Goal: Information Seeking & Learning: Learn about a topic

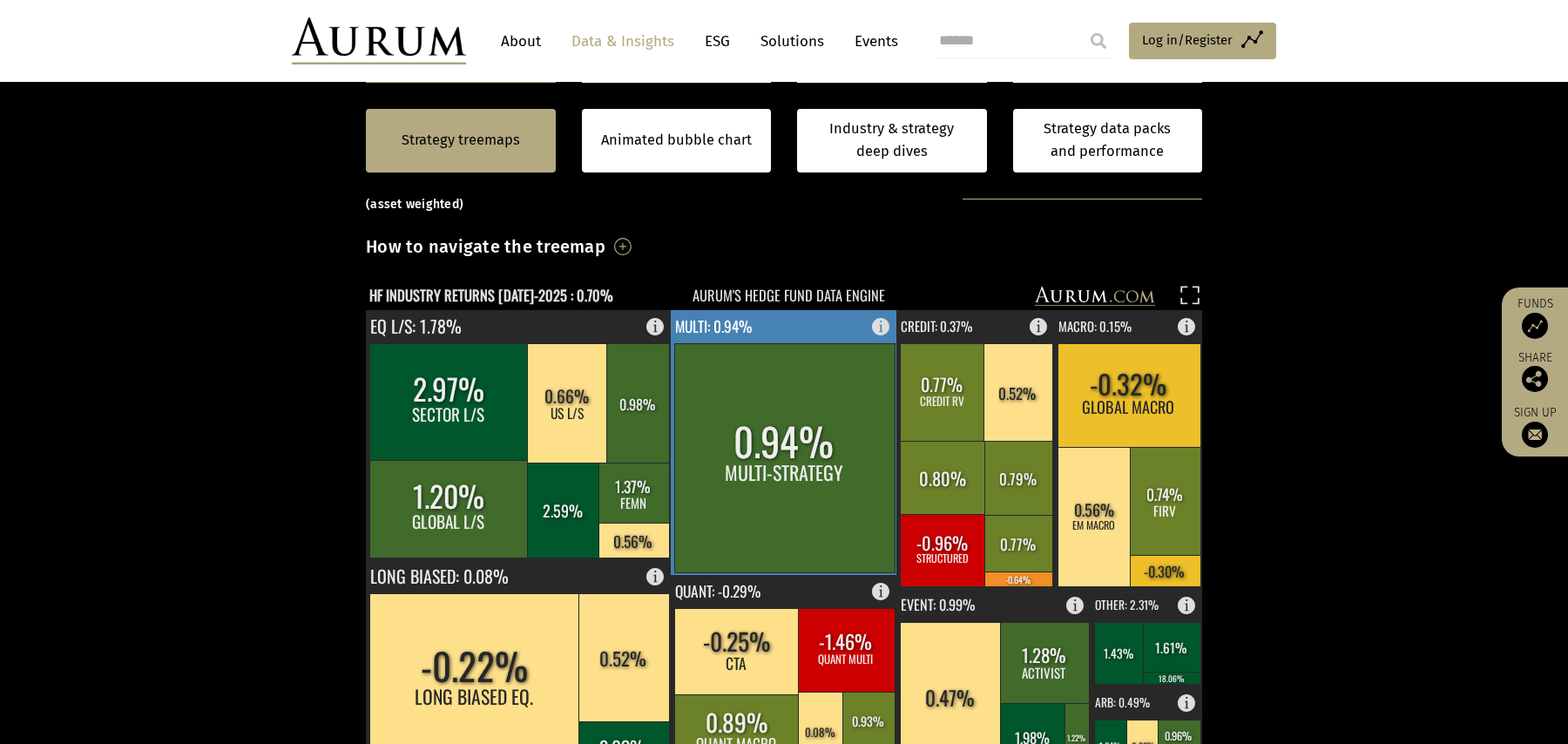
scroll to position [418, 0]
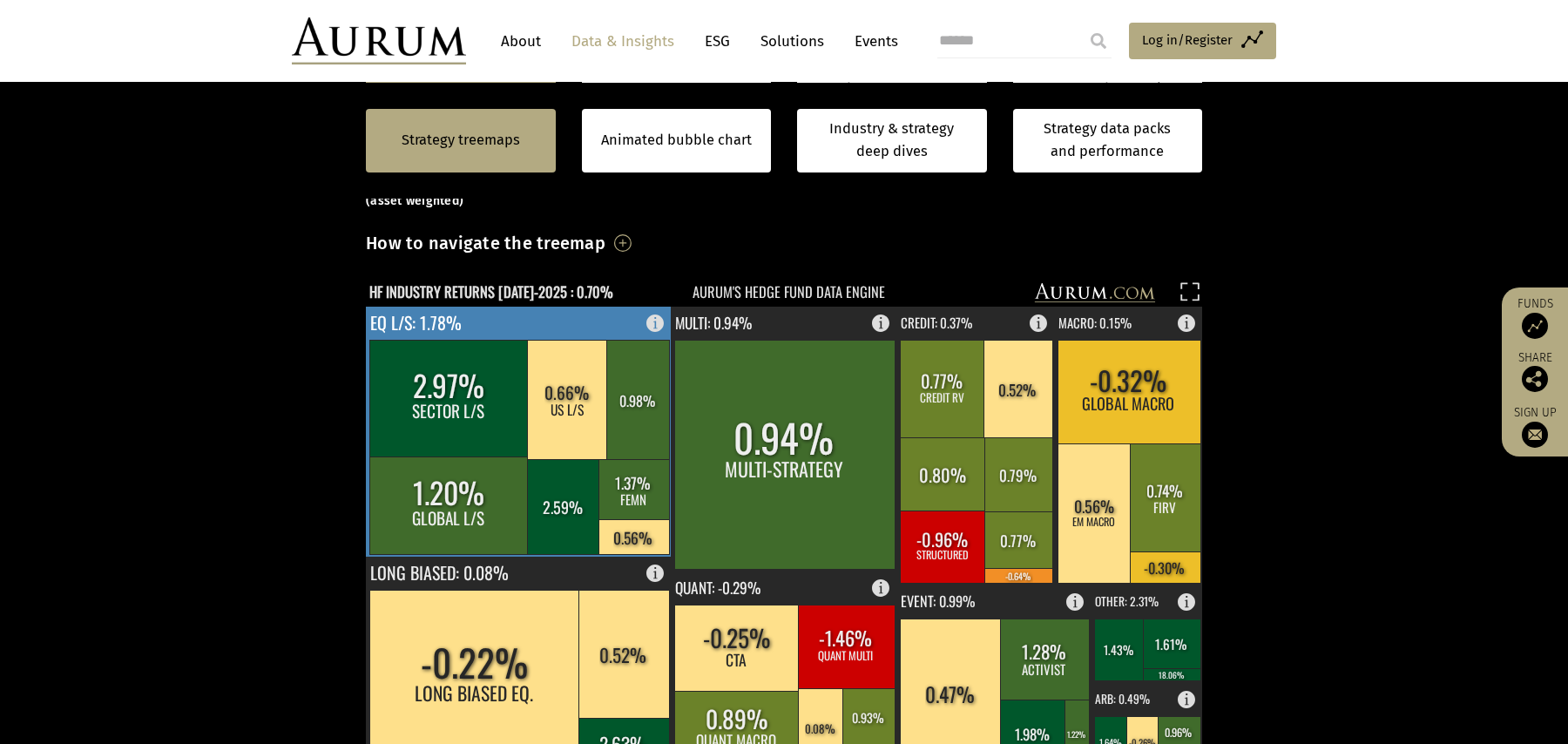
click at [655, 325] on rect at bounding box center [660, 318] width 21 height 24
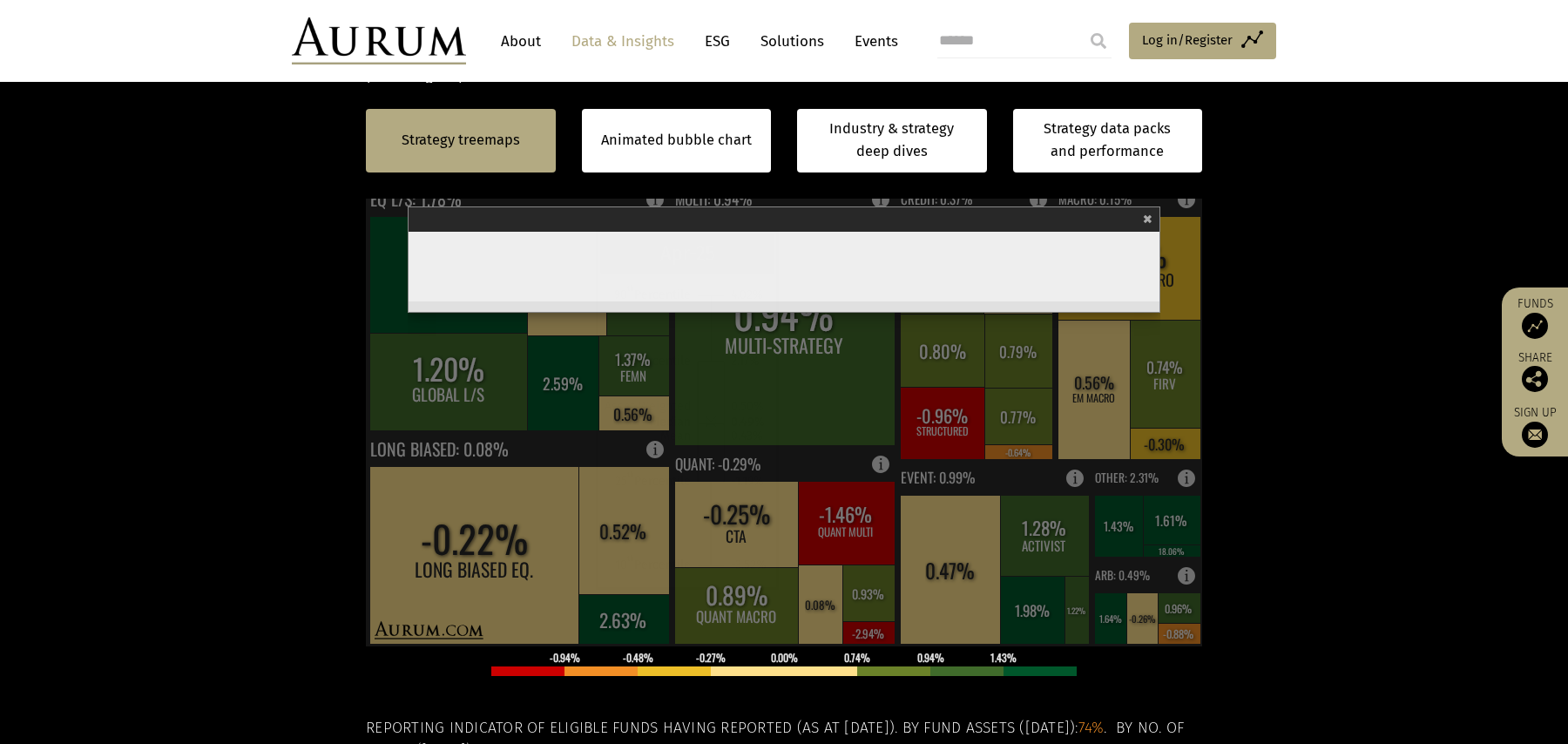
scroll to position [549, 0]
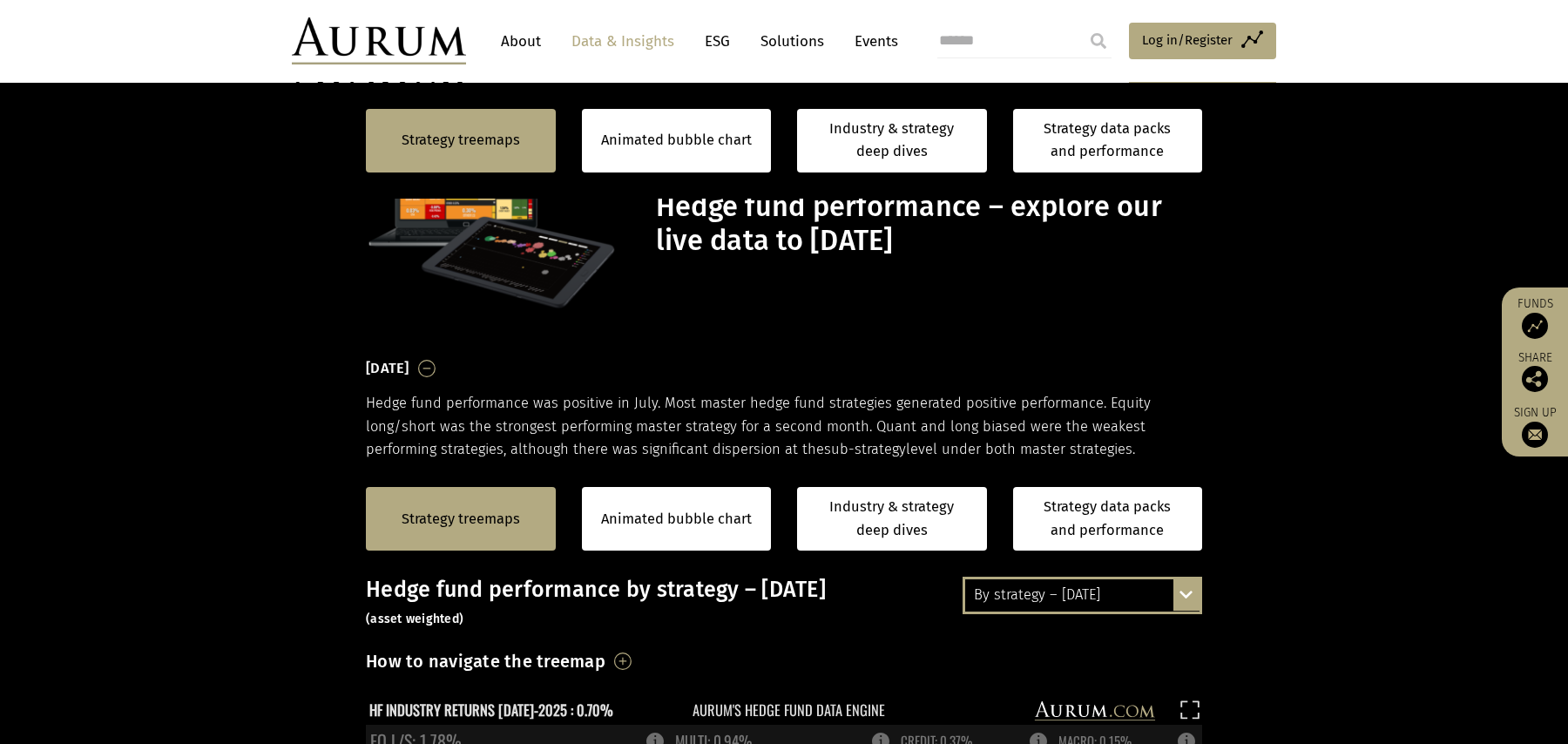
scroll to position [549, 0]
